Goal: Transaction & Acquisition: Obtain resource

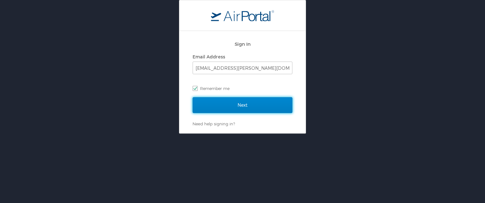
click at [258, 102] on input "Next" at bounding box center [243, 105] width 100 height 16
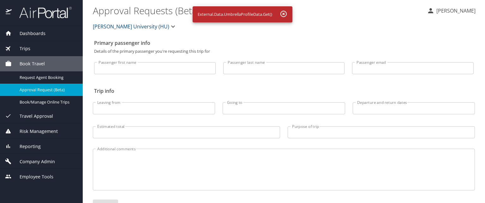
click at [45, 34] on div "Dashboards" at bounding box center [41, 33] width 73 height 7
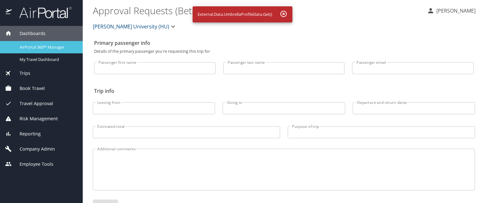
click at [49, 50] on span "AirPortal 360™ Manager" at bounding box center [48, 47] width 56 height 6
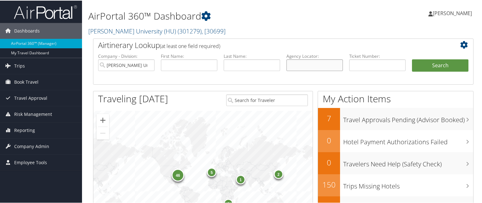
click at [310, 67] on input "text" at bounding box center [315, 65] width 57 height 12
paste input "CGPG09"
type input "CGPG09"
click at [412, 59] on button "Search" at bounding box center [440, 65] width 57 height 13
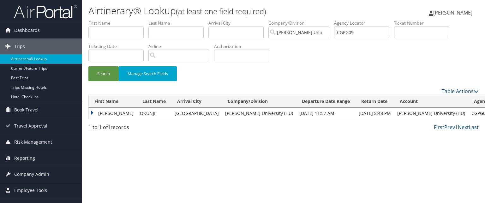
click at [91, 112] on td "PRISCILLA" at bounding box center [113, 113] width 48 height 11
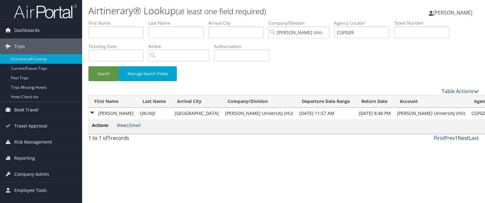
click at [122, 126] on link "View" at bounding box center [122, 125] width 10 height 6
click at [350, 31] on input "CGPG09" at bounding box center [361, 33] width 55 height 12
paste input "CG4NTQ"
type input "CG4NTQ"
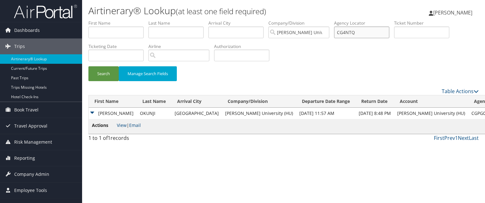
click at [88, 66] on button "Search" at bounding box center [103, 73] width 30 height 15
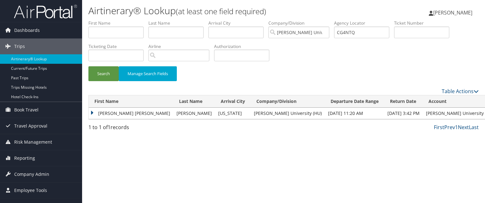
click at [94, 116] on td "SHEENA DENISE" at bounding box center [131, 113] width 85 height 11
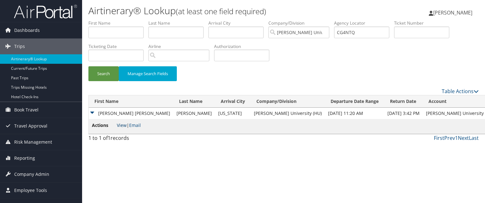
click at [124, 125] on link "View" at bounding box center [122, 125] width 10 height 6
click at [374, 36] on input "CG4NTQ" at bounding box center [361, 33] width 55 height 12
paste input "CL2F0Y"
click at [366, 30] on input "CL2F0Y" at bounding box center [361, 33] width 55 height 12
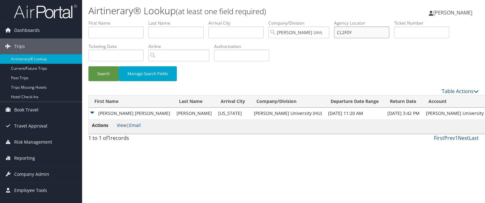
click at [366, 30] on input "CL2F0Y" at bounding box center [361, 33] width 55 height 12
type input "CL2F0Y"
click at [88, 66] on button "Search" at bounding box center [103, 73] width 30 height 15
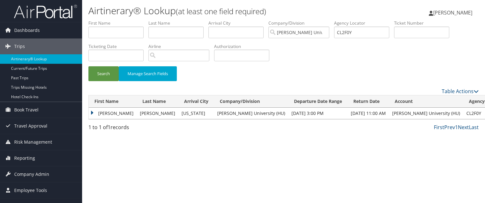
click at [94, 113] on td "RASHID" at bounding box center [113, 113] width 48 height 11
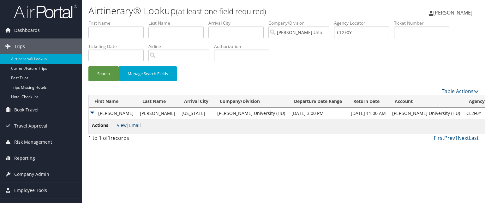
click at [128, 128] on span "View | Email" at bounding box center [129, 125] width 24 height 6
click at [124, 126] on link "View" at bounding box center [122, 125] width 10 height 6
click at [350, 38] on input "CL2F0Y" at bounding box center [361, 33] width 55 height 12
click at [362, 29] on input "text" at bounding box center [361, 33] width 55 height 12
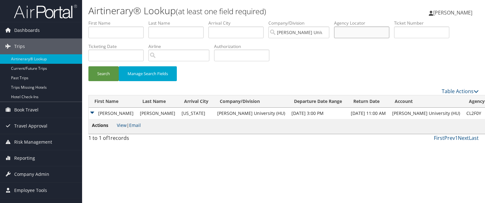
paste input "CFSBGK"
type input "CFSBGK"
click at [88, 66] on button "Search" at bounding box center [103, 73] width 30 height 15
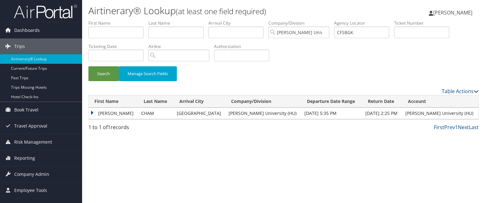
click at [83, 113] on div "Airtinerary® Lookup (at least one field required) Anthony Dosunmu Anthony Dosun…" at bounding box center [283, 101] width 403 height 203
click at [92, 112] on td "MARIAMA CHERIESATU" at bounding box center [113, 113] width 49 height 11
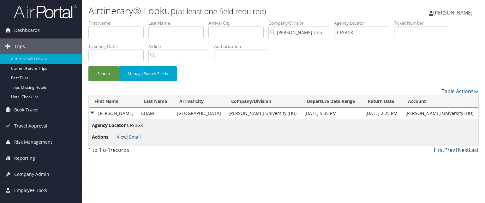
click at [125, 136] on link "View" at bounding box center [122, 137] width 10 height 6
click at [356, 33] on input "CFSBGK" at bounding box center [361, 33] width 55 height 12
paste input "CH3L10"
type input "CH3L10"
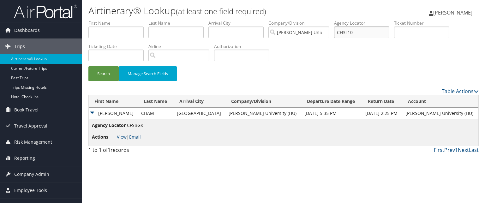
click at [88, 66] on button "Search" at bounding box center [103, 73] width 30 height 15
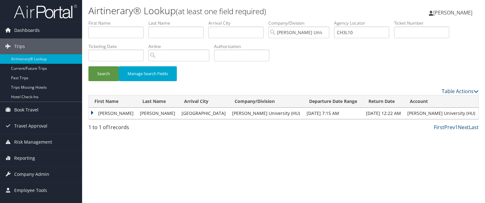
click at [91, 114] on td "MARQUAN D LAWRENCE" at bounding box center [113, 113] width 48 height 11
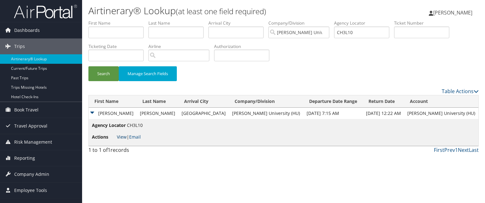
click at [122, 135] on link "View" at bounding box center [122, 137] width 10 height 6
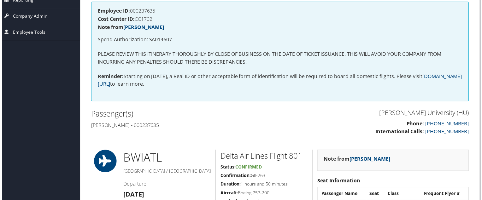
scroll to position [36, 3]
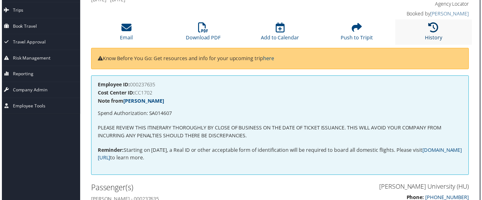
click at [430, 33] on icon at bounding box center [435, 28] width 10 height 10
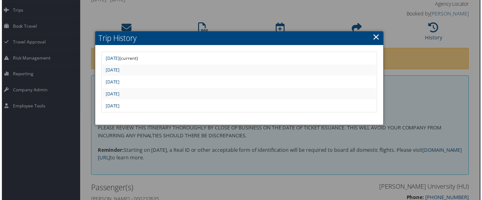
click at [119, 104] on link "Thu Jun 5 06:30:27 MDT 2025" at bounding box center [111, 107] width 14 height 6
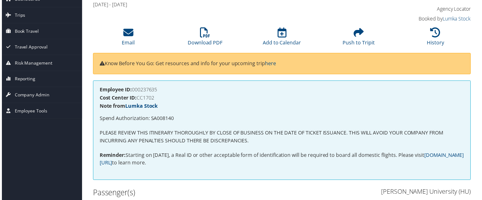
scroll to position [0, 1]
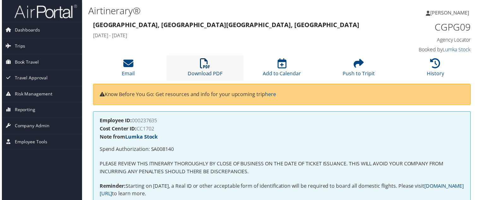
click at [206, 71] on link "Download PDF" at bounding box center [204, 70] width 35 height 15
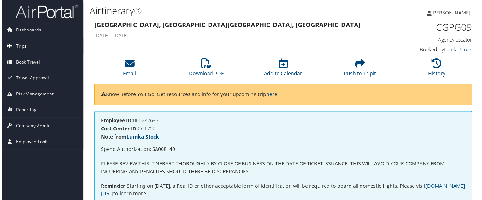
click at [79, 42] on link "Trips" at bounding box center [41, 47] width 82 height 16
click at [436, 68] on icon at bounding box center [438, 64] width 10 height 10
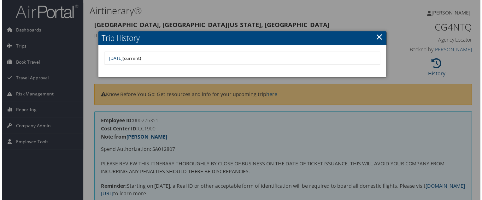
click at [122, 59] on link "Tue Jun 3 15:58:35 MDT 2025" at bounding box center [115, 59] width 14 height 6
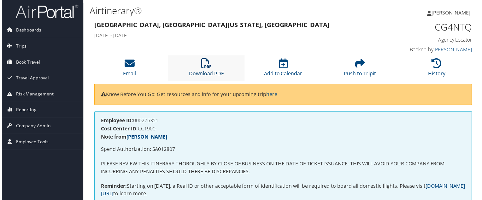
click at [221, 73] on link "Download PDF" at bounding box center [205, 70] width 35 height 15
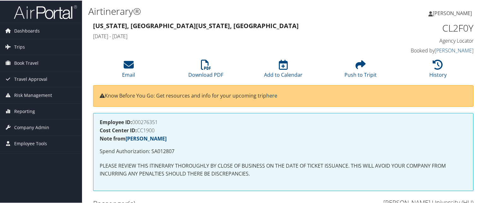
drag, startPoint x: 365, startPoint y: 52, endPoint x: 306, endPoint y: 155, distance: 119.2
click at [212, 68] on li "Download PDF" at bounding box center [205, 69] width 77 height 26
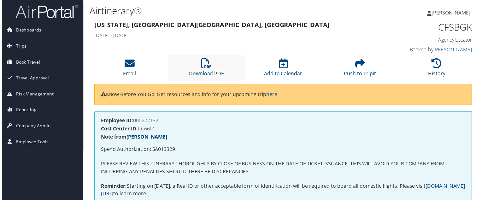
click at [174, 66] on li "Download PDF" at bounding box center [205, 69] width 77 height 26
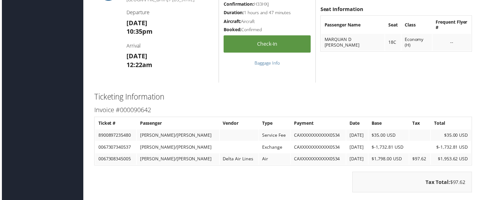
click at [145, 155] on td "[PERSON_NAME]/[PERSON_NAME]" at bounding box center [177, 160] width 83 height 11
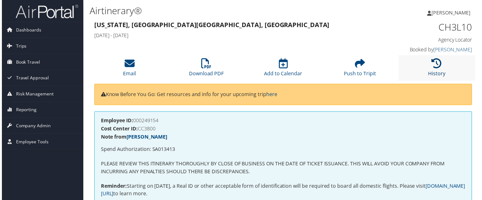
click at [433, 69] on icon at bounding box center [438, 64] width 10 height 10
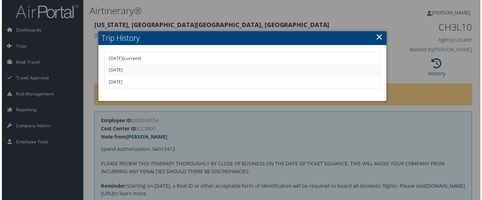
click at [122, 80] on link "Fri Jun 6 16:40:27 MDT 2025" at bounding box center [115, 83] width 14 height 6
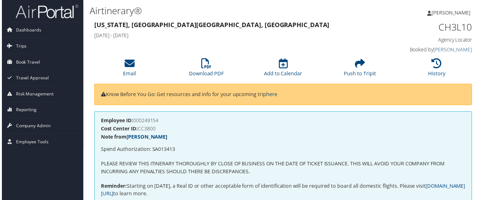
drag, startPoint x: 424, startPoint y: 29, endPoint x: 268, endPoint y: 42, distance: 156.5
click at [268, 42] on div "Washington, DC Montevideo, Uruguay Sat 07 Jun 2025 - Tue 19 Aug 2025" at bounding box center [234, 31] width 293 height 22
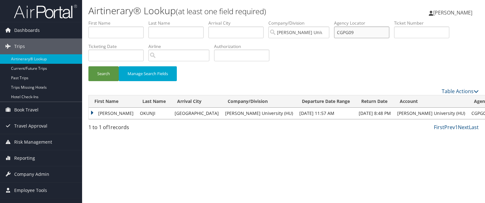
click at [373, 34] on input "CGPG09" at bounding box center [361, 33] width 55 height 12
paste input "CH7LHF"
type input "CH7LHF"
click at [88, 66] on button "Search" at bounding box center [103, 73] width 30 height 15
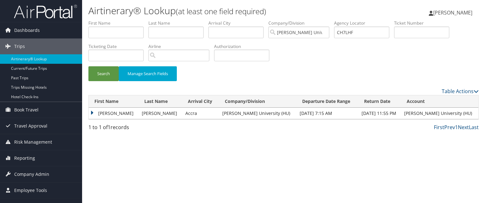
click at [155, 113] on td "ACHEAMPONG" at bounding box center [160, 113] width 43 height 11
click at [86, 111] on div "Airtinerary® Lookup (at least one field required) Anthony Dosunmu Anthony Dosun…" at bounding box center [283, 101] width 403 height 203
click at [90, 113] on td "JEANELLE NANA AMA" at bounding box center [114, 113] width 50 height 11
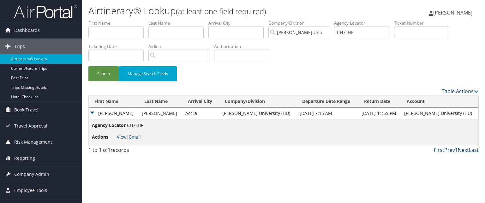
click at [117, 134] on link "View" at bounding box center [122, 137] width 10 height 6
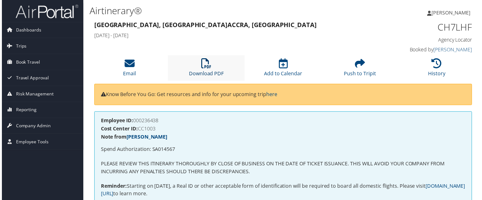
click at [204, 61] on icon at bounding box center [206, 64] width 10 height 10
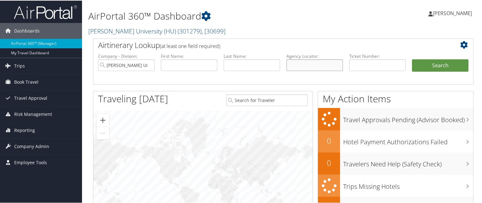
click at [295, 62] on input "text" at bounding box center [315, 65] width 57 height 12
paste input "CGPG09"
type input "CGPG09"
click at [412, 59] on button "Search" at bounding box center [440, 65] width 57 height 13
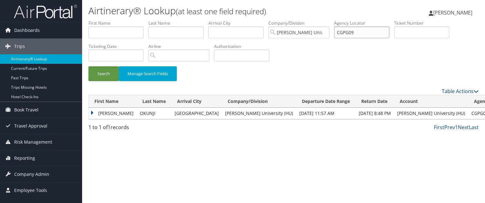
click at [344, 30] on input "CGPG09" at bounding box center [361, 33] width 55 height 12
paste input "MYTK"
type input "CMYTK9"
click at [88, 66] on button "Search" at bounding box center [103, 73] width 30 height 15
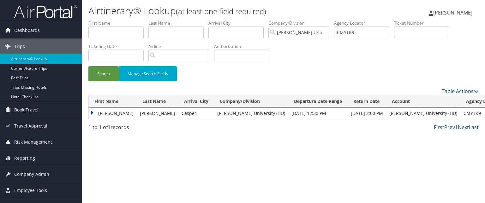
click at [90, 111] on td "JAMES GLOVER" at bounding box center [113, 113] width 48 height 11
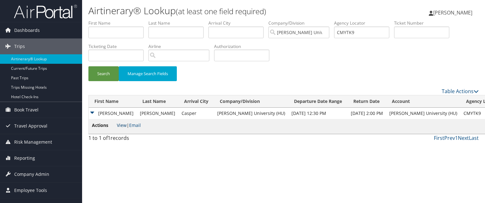
click at [125, 123] on link "View" at bounding box center [122, 125] width 10 height 6
click at [353, 34] on input "CMYTK9" at bounding box center [361, 33] width 55 height 12
paste input "CNN7NC"
type input "CNN7NC"
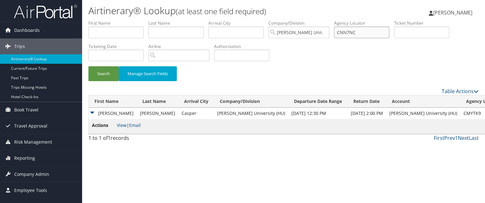
click at [88, 66] on button "Search" at bounding box center [103, 73] width 30 height 15
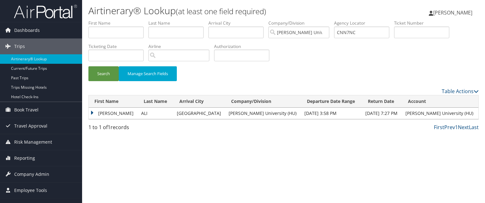
click at [92, 112] on td "SHAMSIDEEN OLADIMEJI" at bounding box center [113, 113] width 49 height 11
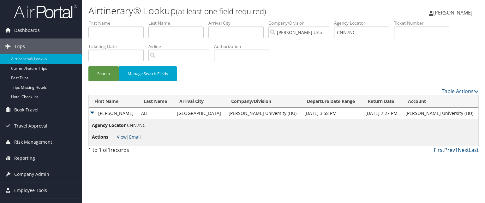
click at [122, 138] on link "View" at bounding box center [122, 137] width 10 height 6
click at [133, 111] on td "SHAMSIDEEN OLADIMEJI" at bounding box center [113, 113] width 49 height 11
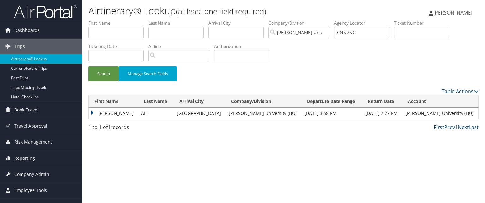
click at [123, 110] on td "SHAMSIDEEN OLADIMEJI" at bounding box center [113, 113] width 49 height 11
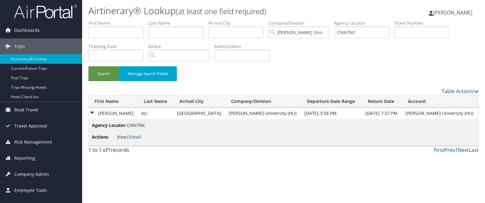
click at [122, 135] on link "View" at bounding box center [122, 137] width 10 height 6
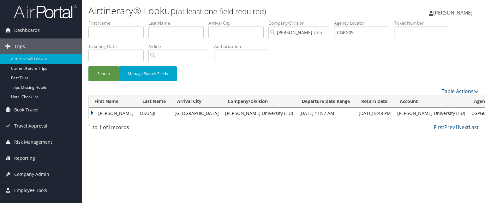
click at [92, 113] on td "PRISCILLA" at bounding box center [113, 113] width 48 height 11
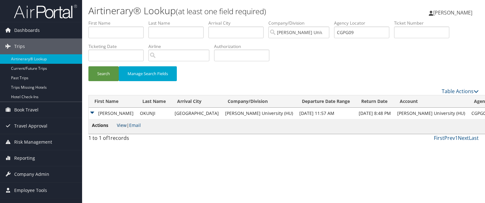
click at [121, 125] on link "View" at bounding box center [122, 125] width 10 height 6
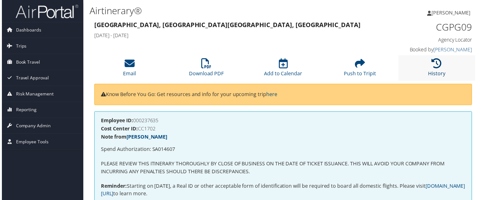
click at [436, 72] on link "History" at bounding box center [438, 70] width 17 height 15
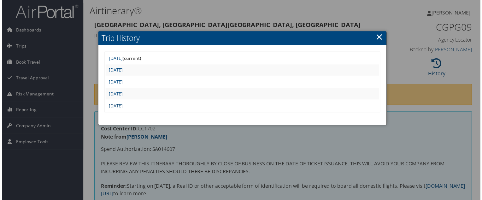
click at [122, 104] on link "Thu Jun 5 06:30:27 MDT 2025" at bounding box center [115, 107] width 14 height 6
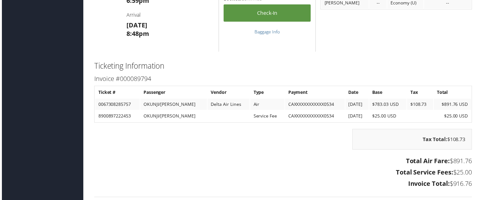
scroll to position [851, 0]
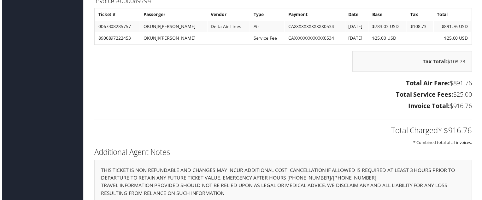
click at [288, 118] on div "Total Charged* $916.76 * Combined total of all invoices." at bounding box center [283, 130] width 390 height 33
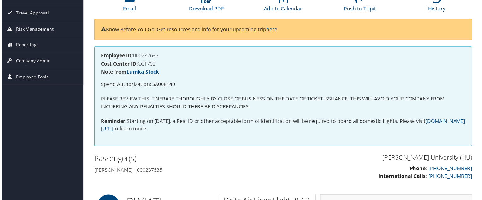
scroll to position [0, 0]
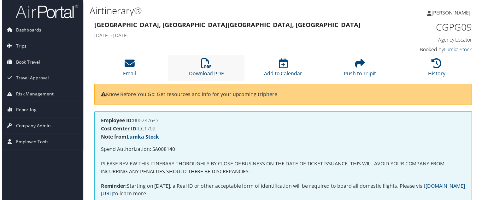
click at [204, 71] on link "Download PDF" at bounding box center [205, 70] width 35 height 15
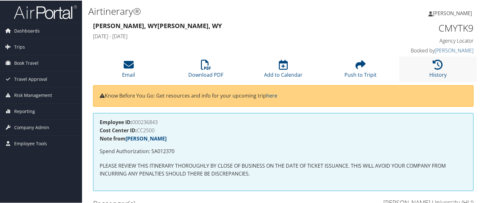
click at [421, 56] on li "History" at bounding box center [438, 69] width 77 height 26
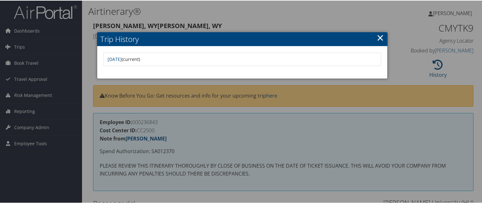
click at [188, 121] on div at bounding box center [242, 101] width 485 height 203
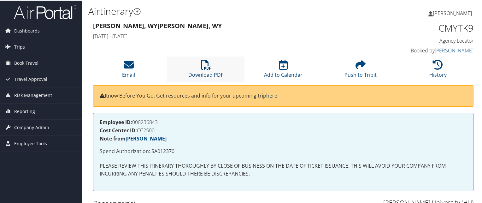
click at [207, 67] on icon at bounding box center [206, 64] width 10 height 10
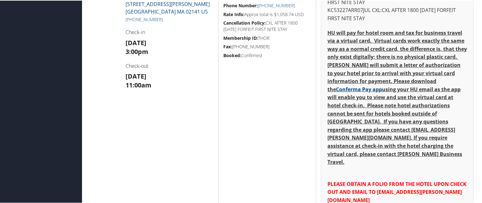
scroll to position [435, 0]
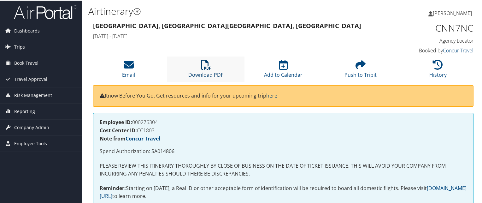
click at [206, 72] on link "Download PDF" at bounding box center [205, 70] width 35 height 15
